Goal: Information Seeking & Learning: Learn about a topic

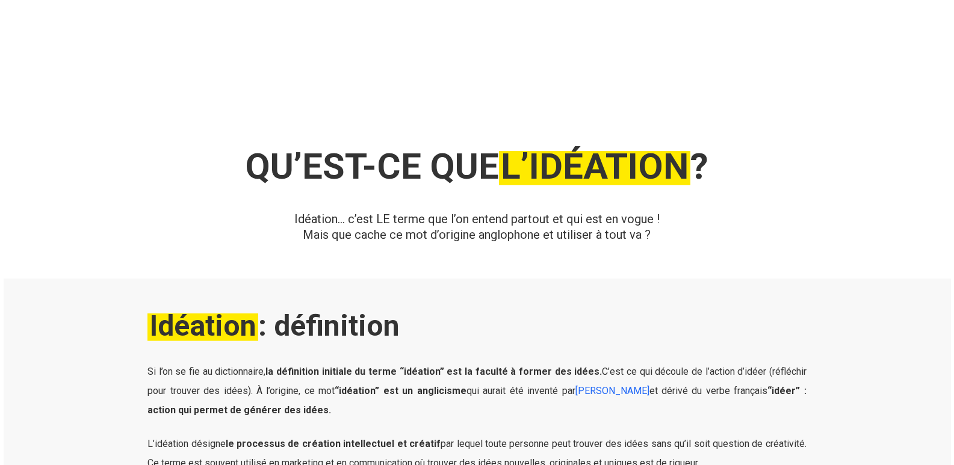
scroll to position [118, 0]
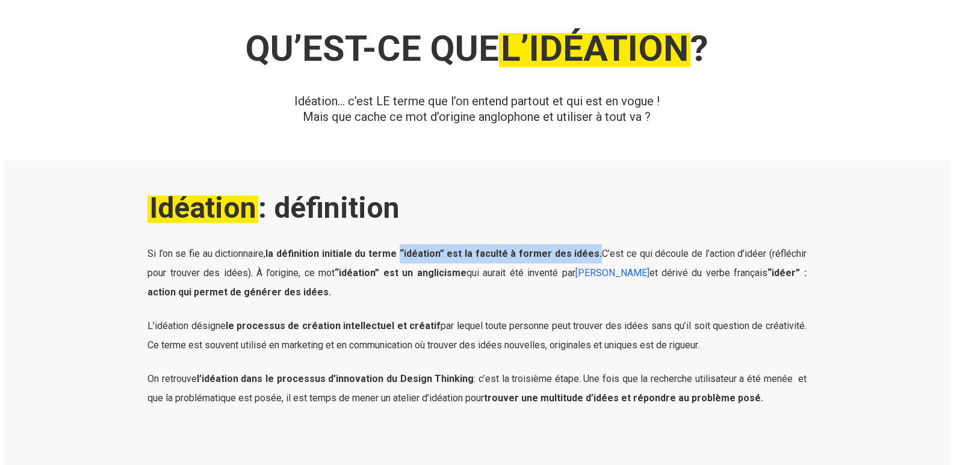
drag, startPoint x: 401, startPoint y: 253, endPoint x: 594, endPoint y: 253, distance: 193.1
click at [594, 253] on span "Si l’on se fie au dictionnaire, la définition initiale du terme “idéation” est …" at bounding box center [476, 263] width 659 height 31
copy strong "“idéation” est la faculté à former des idées."
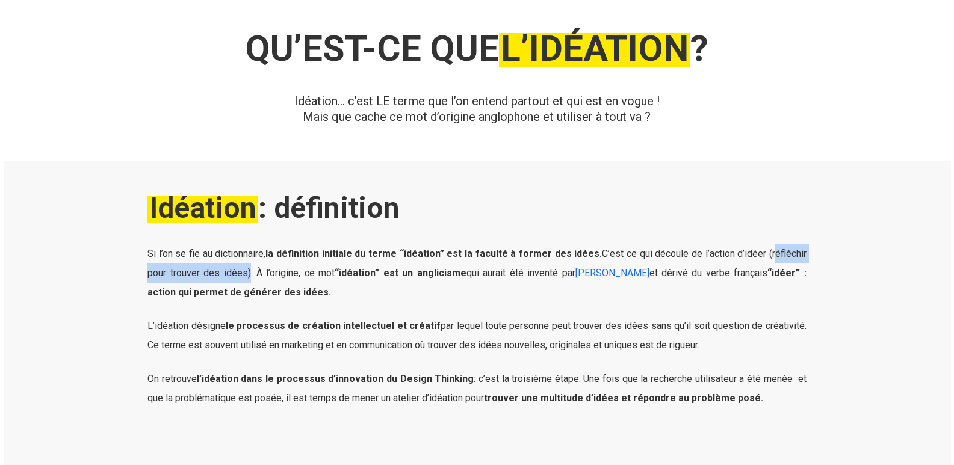
drag, startPoint x: 771, startPoint y: 256, endPoint x: 244, endPoint y: 273, distance: 527.9
click at [244, 274] on span "Si l’on se fie au dictionnaire, la définition initiale du terme “idéation” est …" at bounding box center [476, 263] width 659 height 31
copy span "réfléchir pour trouver des idées"
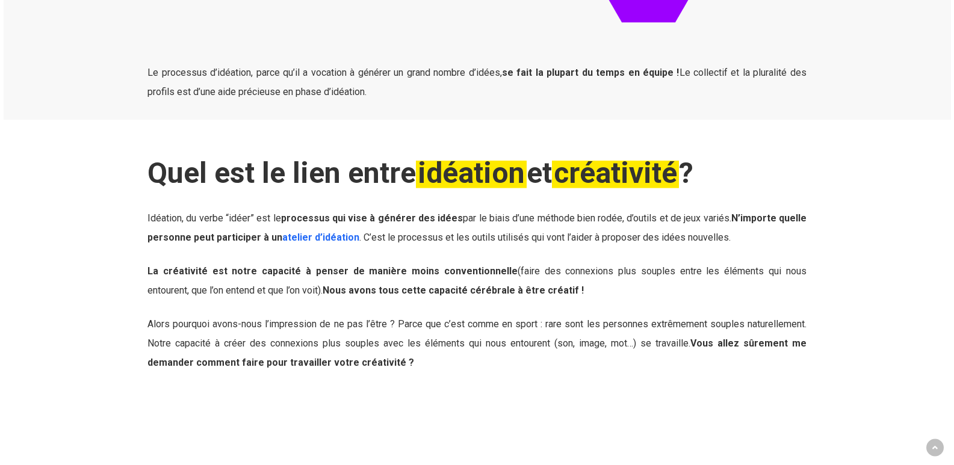
scroll to position [780, 0]
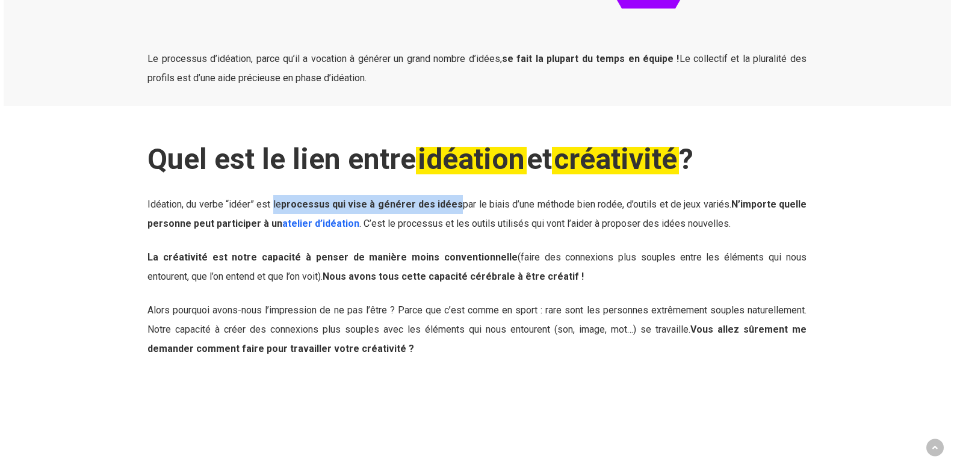
drag, startPoint x: 274, startPoint y: 205, endPoint x: 454, endPoint y: 205, distance: 179.9
click at [454, 205] on span "Idéation, du verbe “idéer” est le processus qui vise à générer des idées par le…" at bounding box center [476, 214] width 659 height 31
copy span "le processus qui vise à générer des idées"
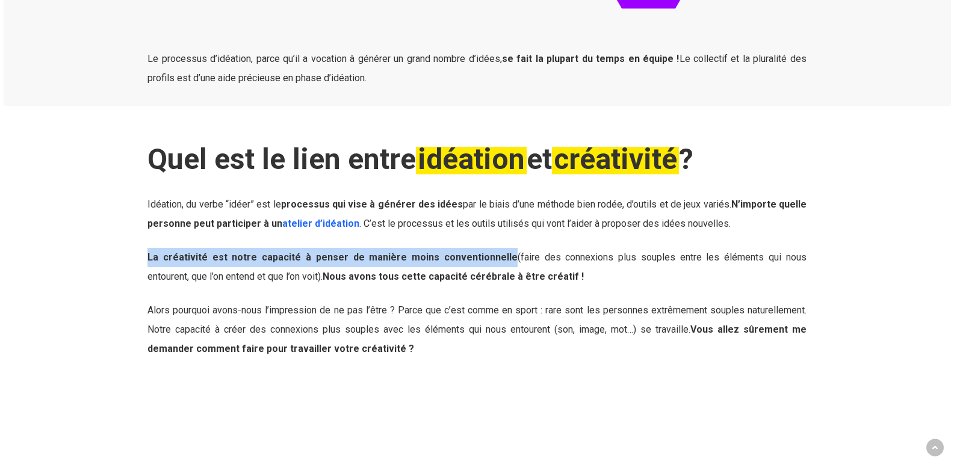
drag, startPoint x: 148, startPoint y: 258, endPoint x: 472, endPoint y: 257, distance: 324.3
click at [472, 257] on span "La créativité est notre capacité à penser de manière moins conventionnelle (fai…" at bounding box center [476, 266] width 659 height 31
copy strong "La créativité est notre capacité à penser de manière moins conventionnelle"
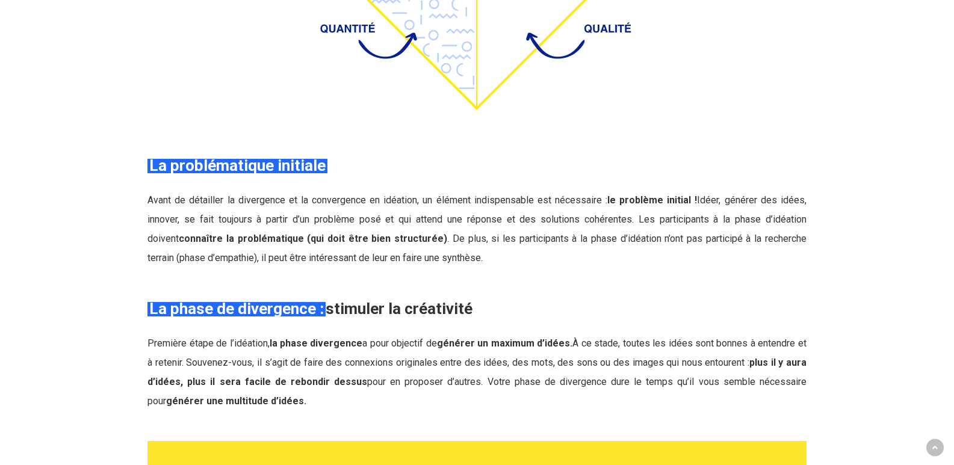
scroll to position [1923, 0]
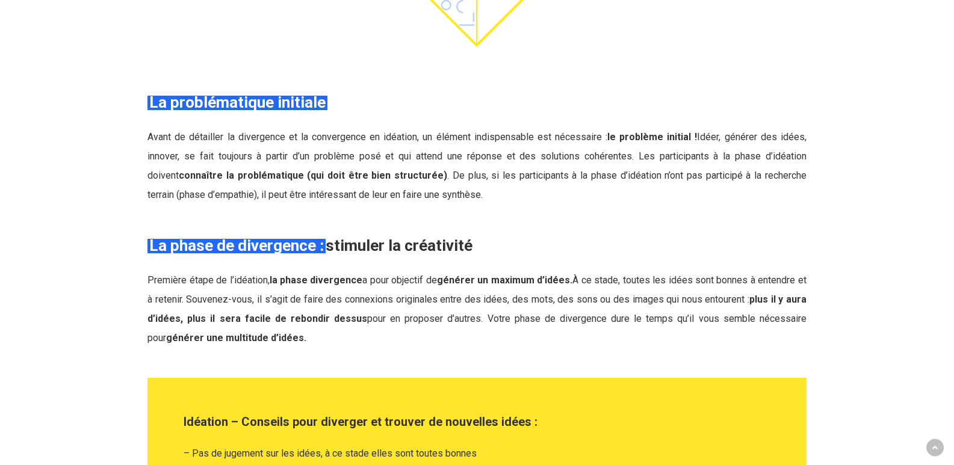
click at [164, 274] on span "Première étape de l’idéation, la phase divergence a pour objectif de générer un…" at bounding box center [476, 308] width 659 height 69
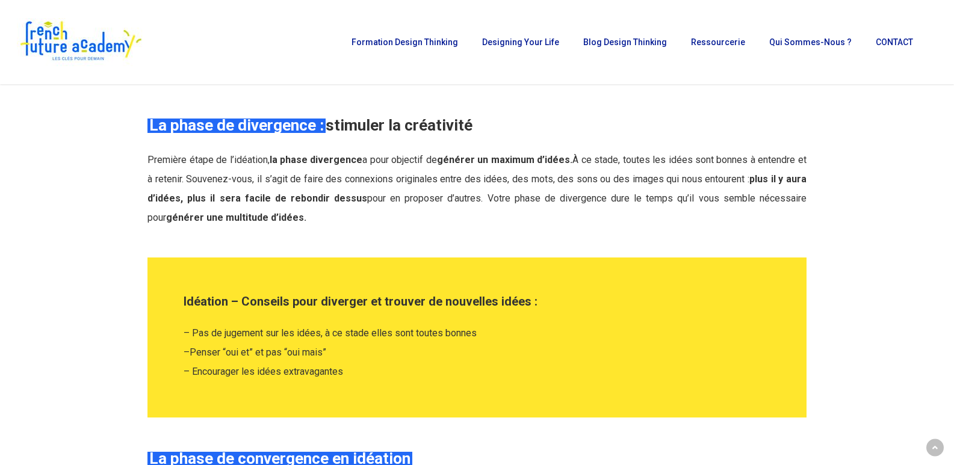
scroll to position [1983, 0]
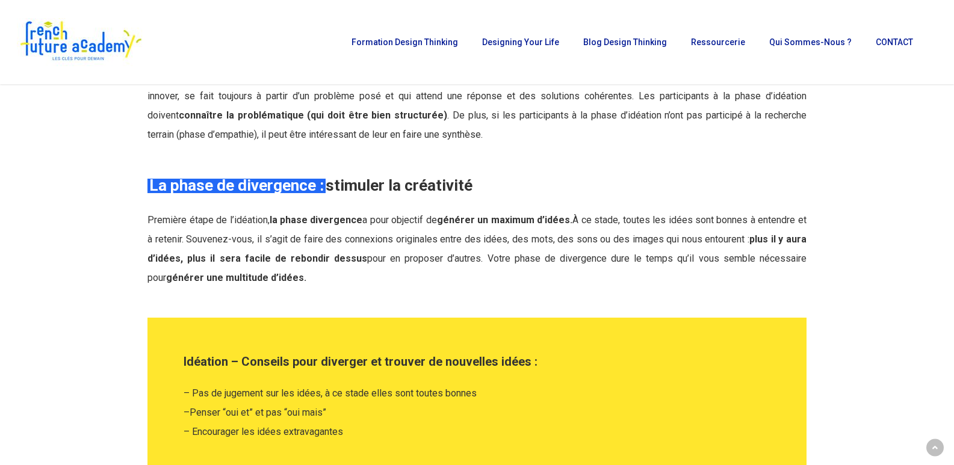
click at [193, 234] on span "Première étape de l’idéation, la phase divergence a pour objectif de générer un…" at bounding box center [476, 248] width 659 height 69
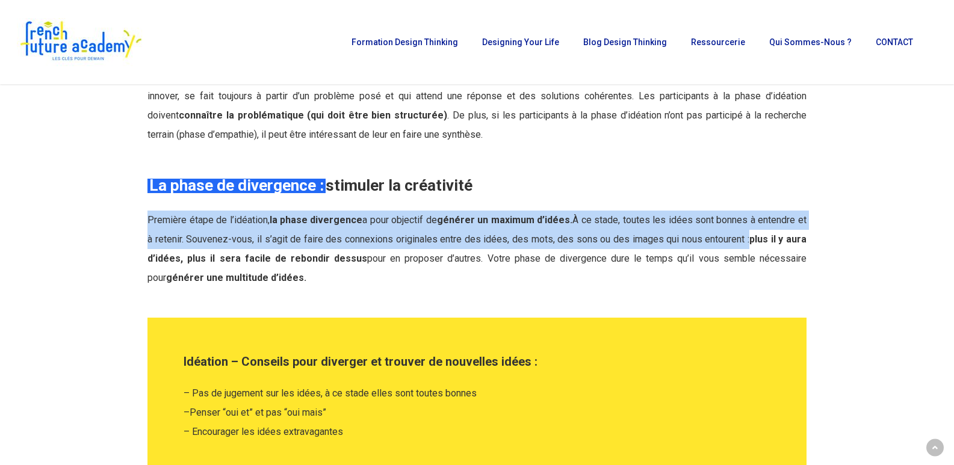
drag, startPoint x: 147, startPoint y: 221, endPoint x: 745, endPoint y: 242, distance: 598.4
click at [745, 242] on div "La phase de divergence : stimuler la créativité Première étape de l’idéation, l…" at bounding box center [477, 230] width 672 height 113
drag, startPoint x: 207, startPoint y: 198, endPoint x: 198, endPoint y: 196, distance: 9.3
click at [208, 197] on div "La phase de divergence : stimuler la créativité Première étape de l’idéation, l…" at bounding box center [476, 230] width 659 height 113
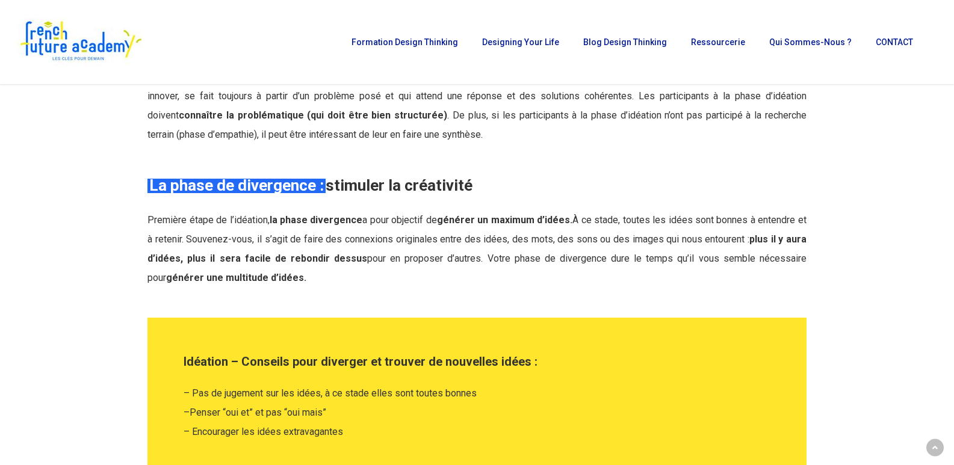
click at [158, 182] on strong "La phase de divergence :" at bounding box center [236, 185] width 174 height 18
drag, startPoint x: 146, startPoint y: 188, endPoint x: 165, endPoint y: 188, distance: 19.3
click at [147, 188] on div "La phase de divergence : stimuler la créativité Première étape de l’idéation, l…" at bounding box center [477, 230] width 672 height 113
drag, startPoint x: 165, startPoint y: 188, endPoint x: 190, endPoint y: 210, distance: 33.2
click at [165, 188] on strong "La phase de divergence :" at bounding box center [236, 185] width 174 height 18
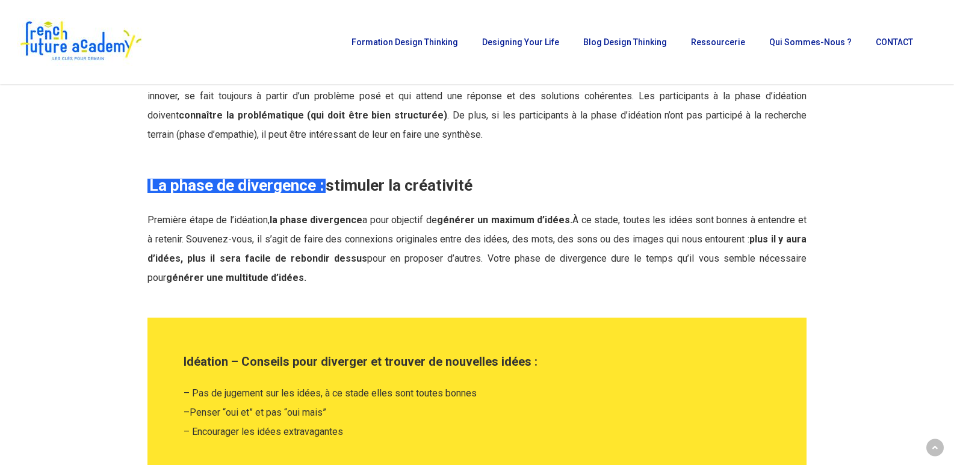
click at [190, 211] on p "Première étape de l’idéation, la phase divergence a pour objectif de générer un…" at bounding box center [476, 249] width 659 height 77
click at [174, 229] on p "Première étape de l’idéation, la phase divergence a pour objectif de générer un…" at bounding box center [476, 249] width 659 height 77
click at [152, 220] on span "Première étape de l’idéation, la phase divergence a pour objectif de générer un…" at bounding box center [476, 248] width 659 height 69
drag, startPoint x: 150, startPoint y: 222, endPoint x: 748, endPoint y: 238, distance: 597.6
click at [748, 238] on span "Première étape de l’idéation, la phase divergence a pour objectif de générer un…" at bounding box center [476, 248] width 659 height 69
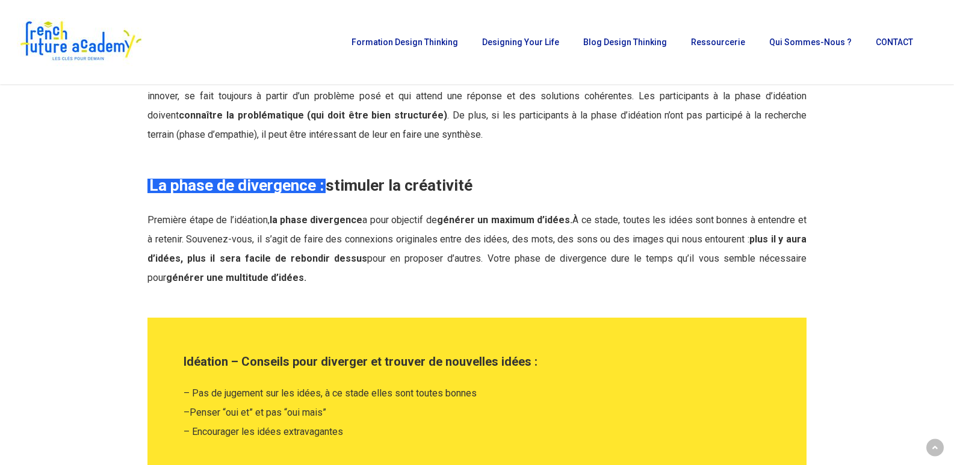
copy span "Première étape de l’idéation, la phase divergence a pour objectif de générer un…"
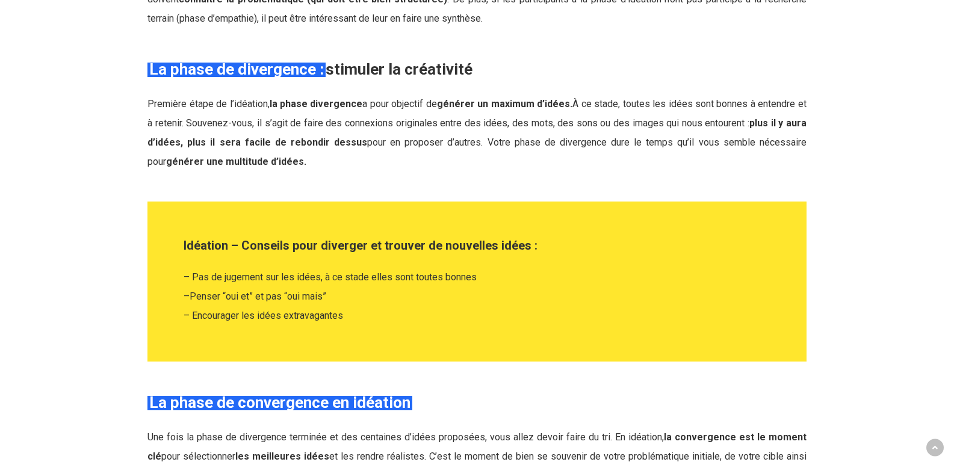
scroll to position [2103, 0]
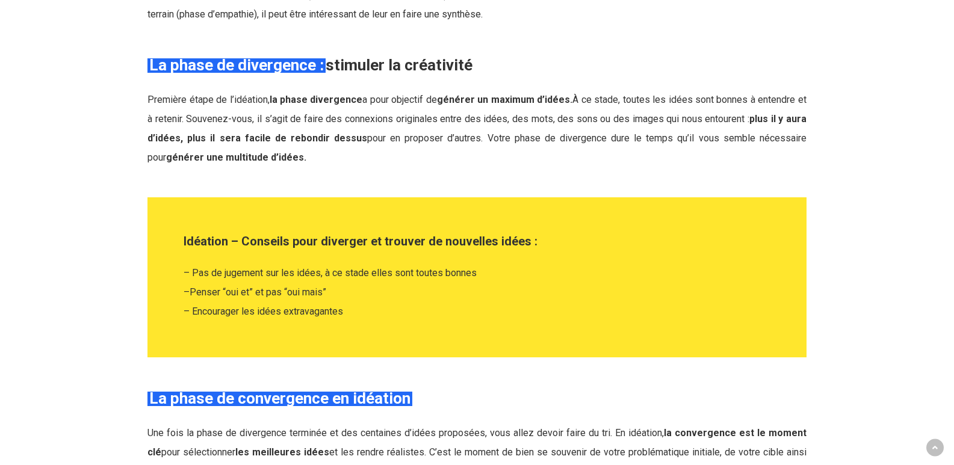
click at [263, 267] on p "– Pas de jugement sur les idées, à ce stade elles sont toutes bonnes – Penser “…" at bounding box center [476, 292] width 587 height 58
drag, startPoint x: 268, startPoint y: 305, endPoint x: 149, endPoint y: 273, distance: 123.5
click at [149, 273] on div "Idéation – Conseils pour diverger et trouver de nouvelles idées : – Pas de juge…" at bounding box center [476, 277] width 659 height 160
drag, startPoint x: 323, startPoint y: 328, endPoint x: 322, endPoint y: 321, distance: 7.3
click at [322, 326] on div "Idéation – Conseils pour diverger et trouver de nouvelles idées : – Pas de juge…" at bounding box center [476, 277] width 635 height 124
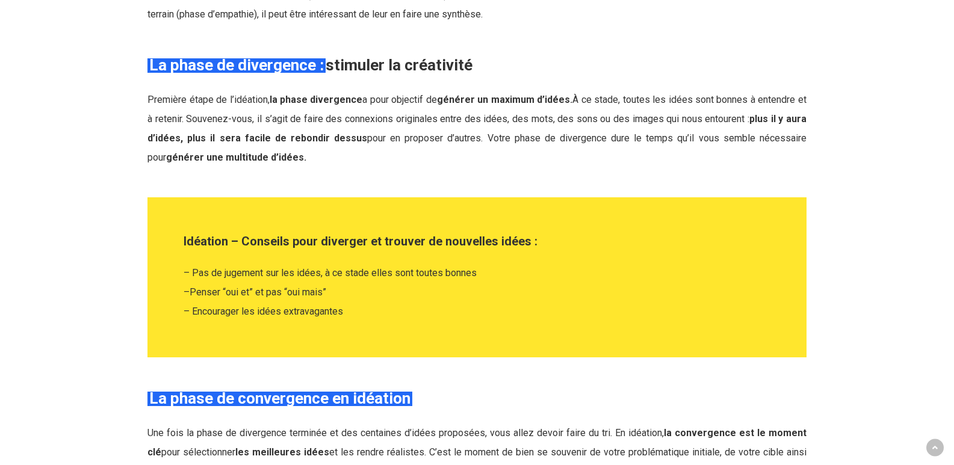
click at [339, 310] on span "– Encourager les idées extravagantes" at bounding box center [262, 311] width 159 height 11
drag, startPoint x: 348, startPoint y: 312, endPoint x: 175, endPoint y: 276, distance: 176.3
click at [175, 276] on div "Idéation – Conseils pour diverger et trouver de nouvelles idées : – Pas de juge…" at bounding box center [476, 277] width 635 height 124
copy p "– Pas de jugement sur les idées, à ce stade elles sont toutes bonnes – Penser “…"
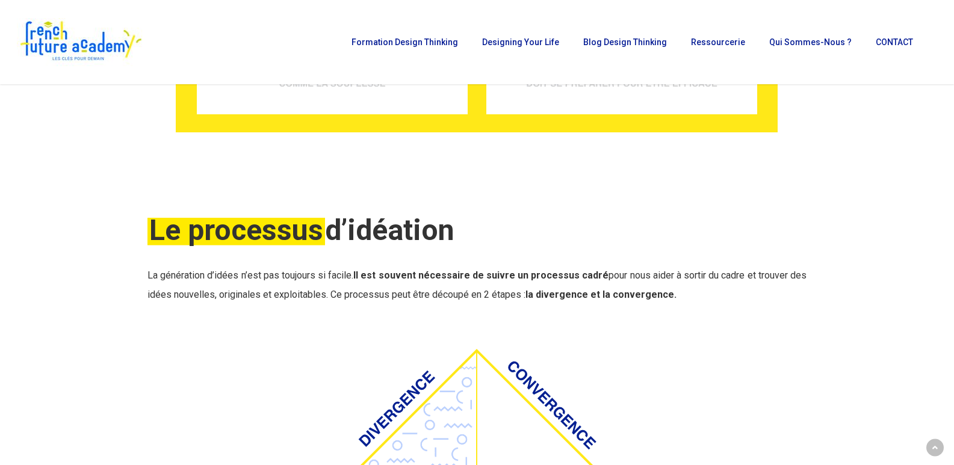
scroll to position [1321, 0]
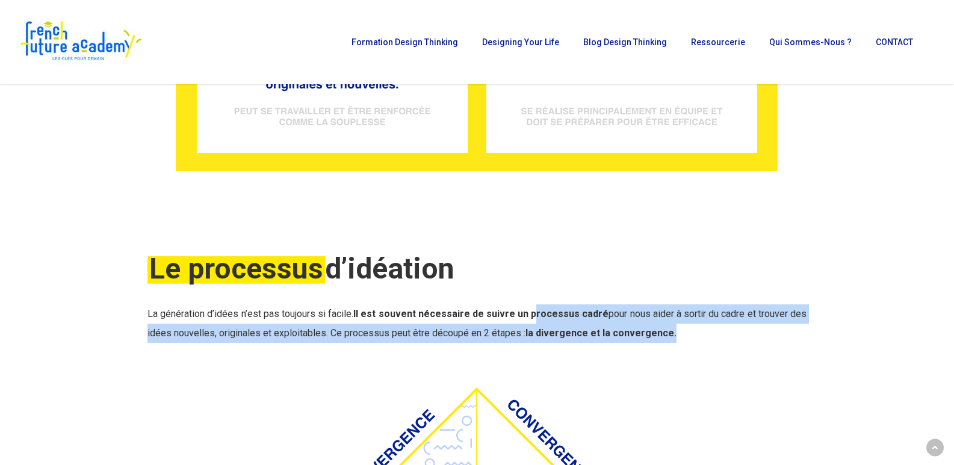
drag, startPoint x: 531, startPoint y: 315, endPoint x: 678, endPoint y: 344, distance: 150.3
drag, startPoint x: 596, startPoint y: 328, endPoint x: 544, endPoint y: 324, distance: 52.5
click at [595, 327] on strong "la divergence et la convergence." at bounding box center [600, 332] width 151 height 11
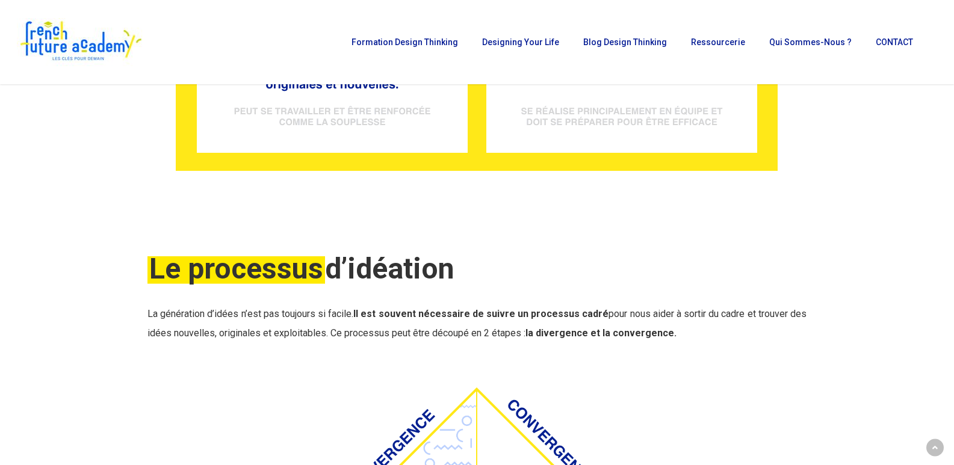
click at [528, 315] on strong "Il est souvent nécessaire de suivre un processus cadré" at bounding box center [480, 313] width 255 height 11
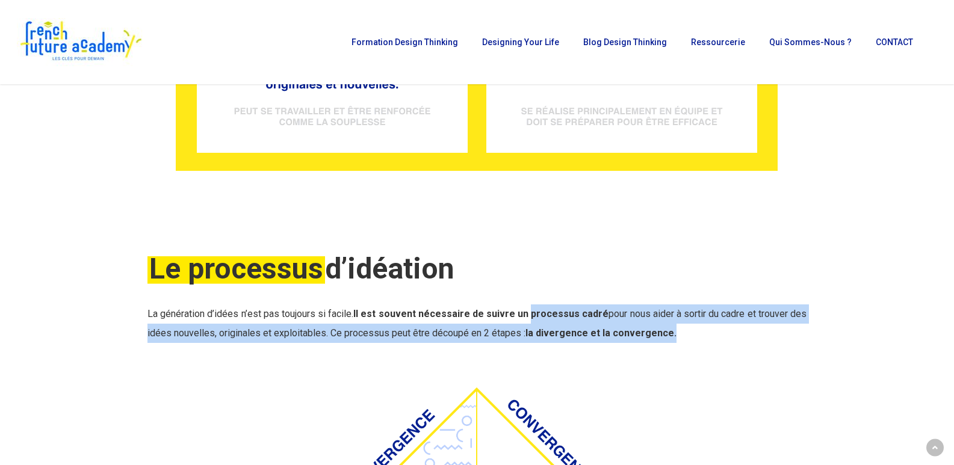
drag, startPoint x: 528, startPoint y: 315, endPoint x: 674, endPoint y: 331, distance: 146.6
click at [674, 331] on p "La génération d’idées n’est pas toujours si facile. Il est souvent nécessaire d…" at bounding box center [476, 323] width 659 height 39
copy div "processus cadré pour nous aider à sortir du cadre et trouver des idées nouvelle…"
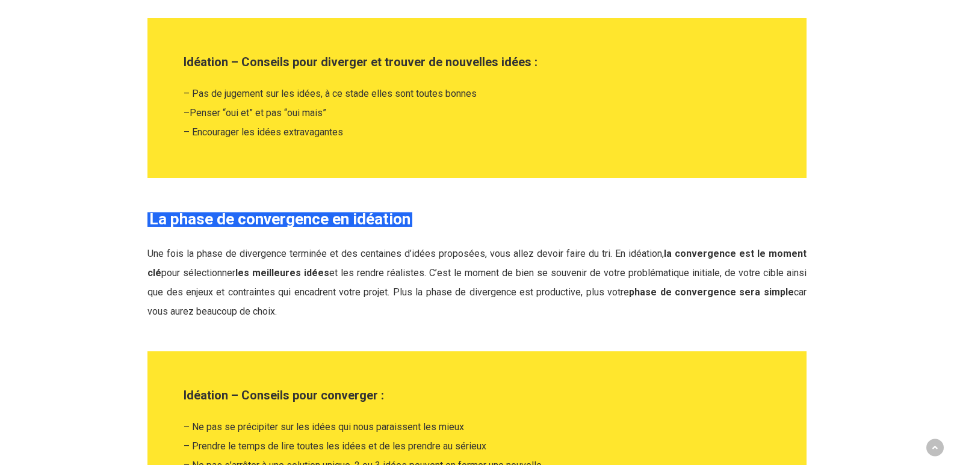
scroll to position [2284, 0]
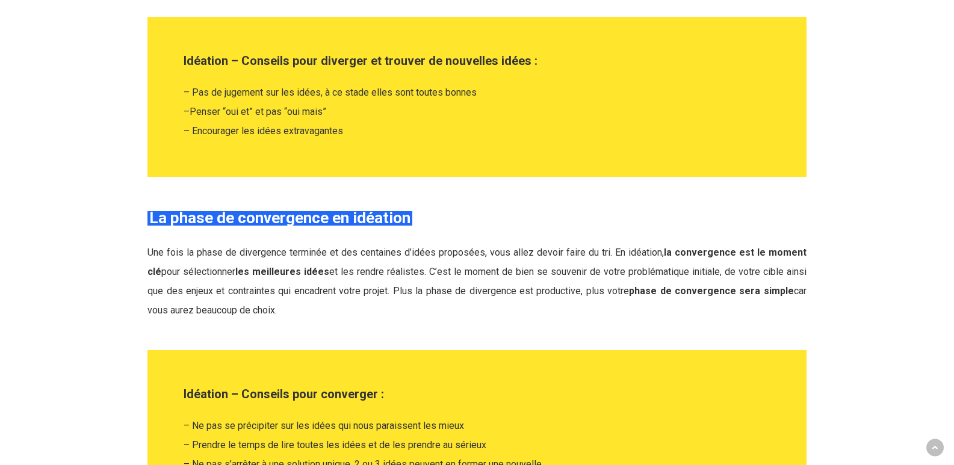
click at [301, 248] on span "Une fois la phase de divergence terminée et des centaines d’idées proposées, vo…" at bounding box center [476, 281] width 659 height 69
drag, startPoint x: 559, startPoint y: 252, endPoint x: 621, endPoint y: 304, distance: 80.7
click at [621, 304] on p "Une fois la phase de divergence terminée et des centaines d’idées proposées, vo…" at bounding box center [476, 281] width 659 height 77
copy span "faire du tri. En idéation, la convergence est le moment clé pour sélectionner l…"
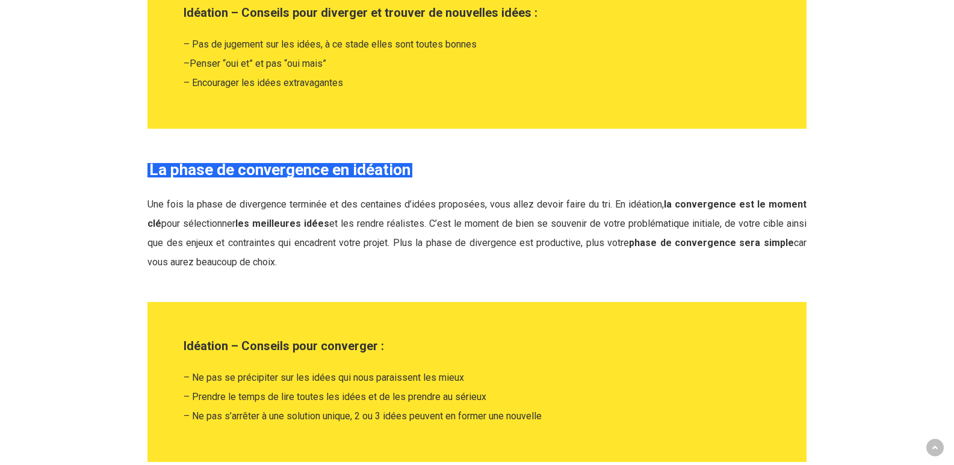
scroll to position [2404, 0]
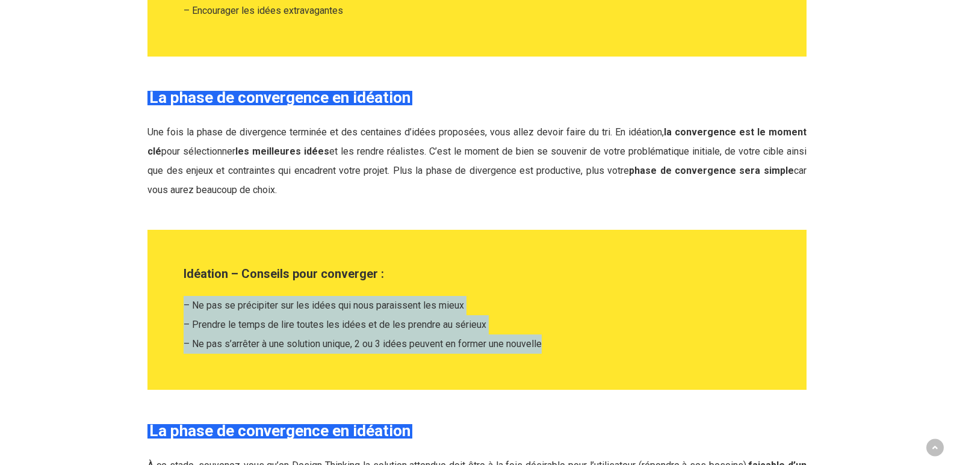
drag, startPoint x: 546, startPoint y: 343, endPoint x: 171, endPoint y: 303, distance: 376.9
click at [171, 303] on div "Idéation – Conseils pour converger : – Ne pas se précipiter sur les idées qui n…" at bounding box center [476, 310] width 635 height 124
copy p "– Ne pas se précipiter sur les idées qui nous paraissent les mieux – Prendre le…"
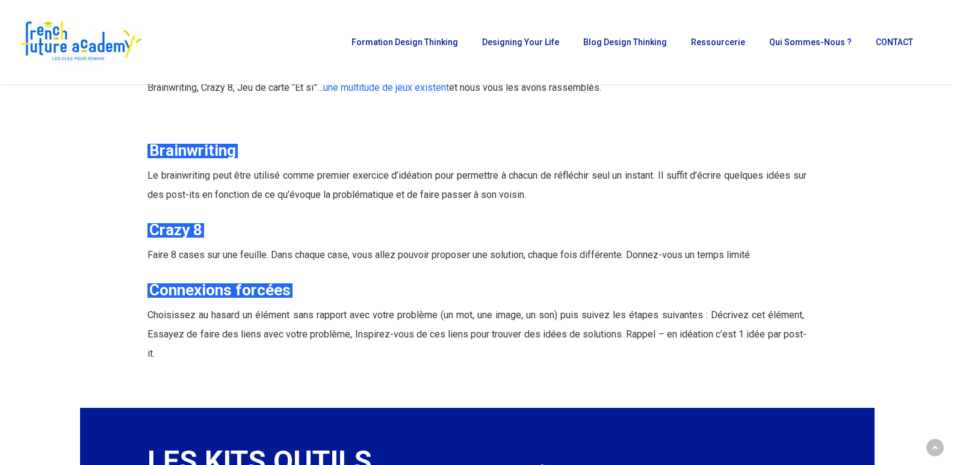
scroll to position [3427, 0]
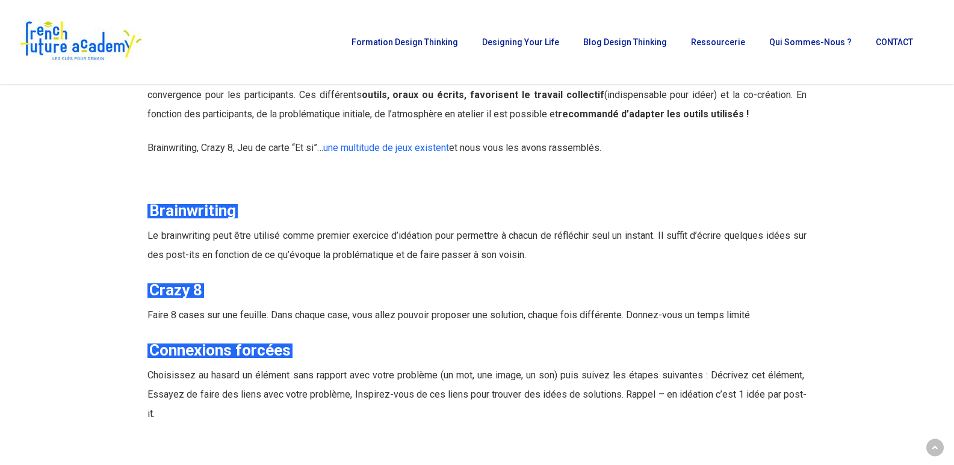
click at [175, 277] on div "Brainwriting Le brainwriting peut être utilisé comme premier exercice d’idéatio…" at bounding box center [476, 312] width 659 height 224
click at [156, 218] on em "Brainwriting" at bounding box center [192, 211] width 90 height 18
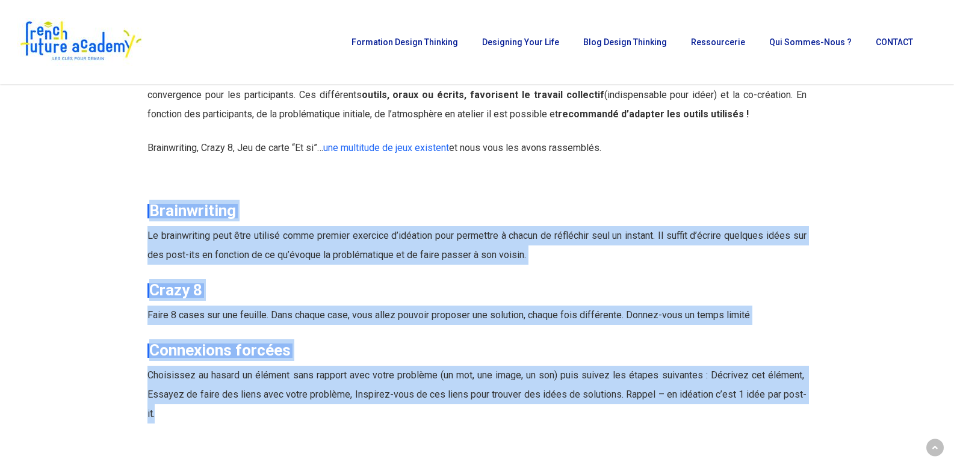
drag, startPoint x: 149, startPoint y: 210, endPoint x: 821, endPoint y: 397, distance: 698.1
click at [821, 397] on div "Les meilleurs outils pour mener des séances d’idéation Mener des ateliers et sé…" at bounding box center [477, 215] width 810 height 475
copy div "Brainwriting Le brainwriting peut être utilisé comme premier exercice d’idéatio…"
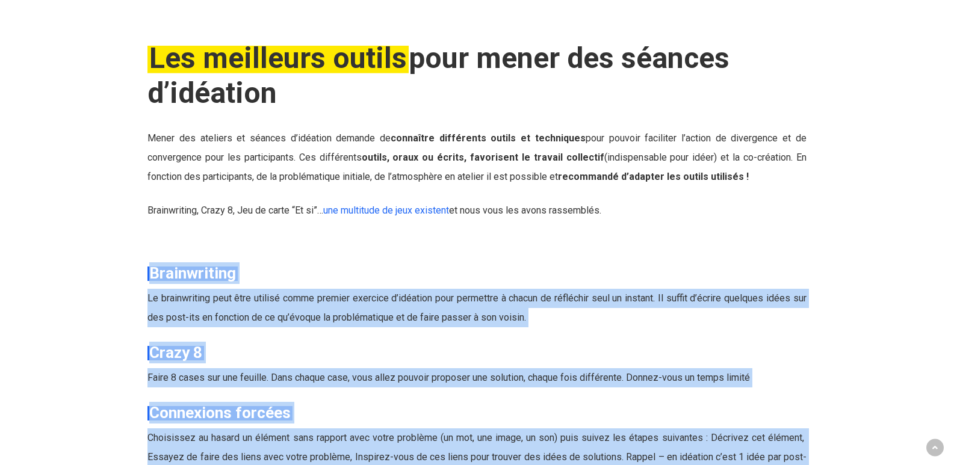
scroll to position [3367, 0]
